Goal: Navigation & Orientation: Find specific page/section

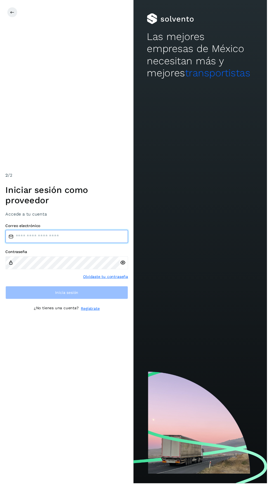
click at [27, 249] on input "email" at bounding box center [69, 242] width 126 height 13
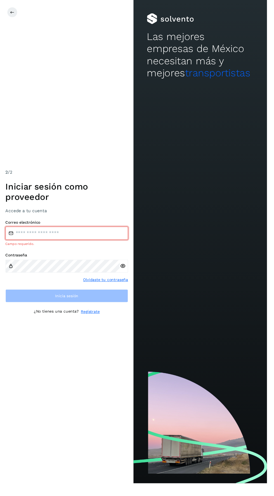
type input "**********"
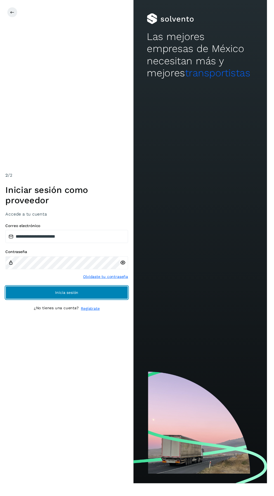
click at [41, 307] on button "Inicia sesión" at bounding box center [69, 299] width 126 height 13
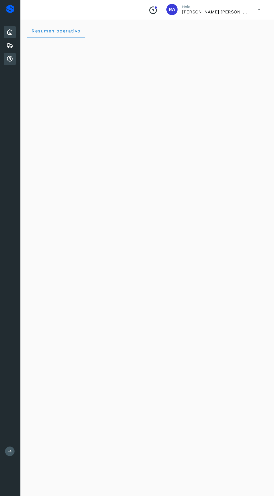
click at [10, 59] on icon at bounding box center [9, 59] width 7 height 7
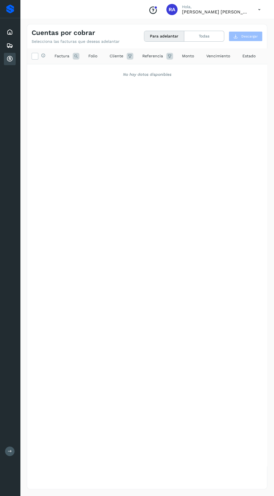
click at [10, 58] on icon at bounding box center [9, 59] width 7 height 7
click at [10, 45] on icon at bounding box center [9, 45] width 7 height 7
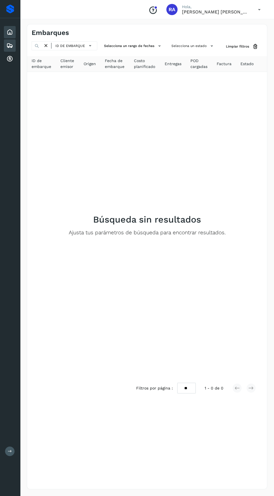
click at [11, 32] on icon at bounding box center [9, 32] width 7 height 7
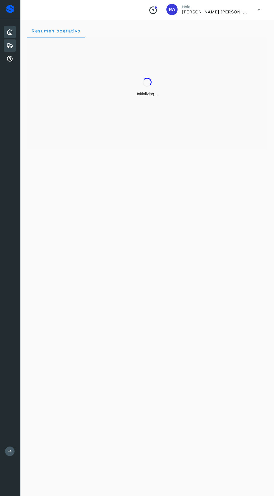
click at [6, 42] on icon at bounding box center [9, 45] width 7 height 7
